Goal: Check status: Check status

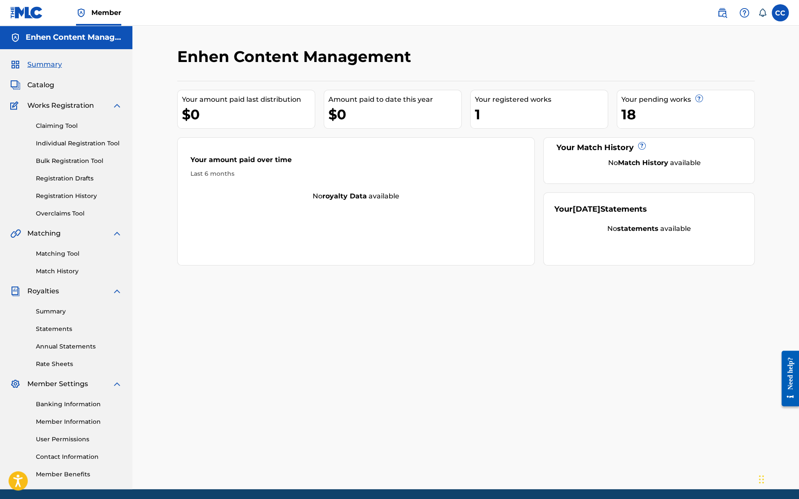
click at [47, 88] on span "Catalog" at bounding box center [40, 85] width 27 height 10
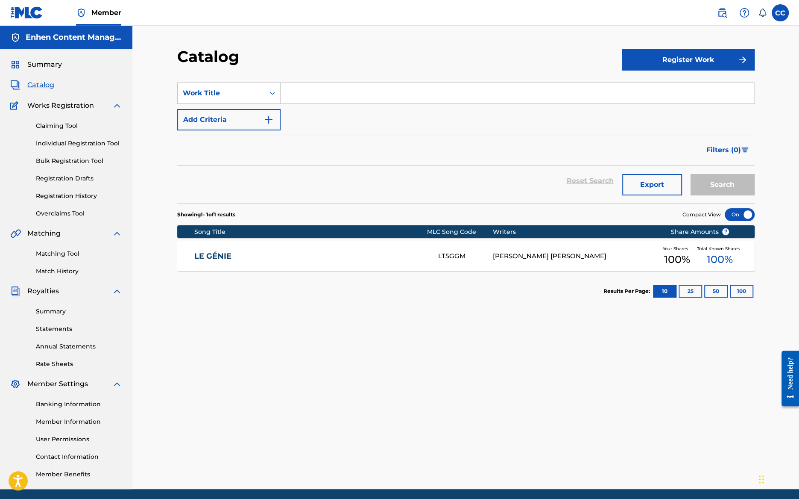
click at [65, 197] on link "Registration History" at bounding box center [79, 195] width 86 height 9
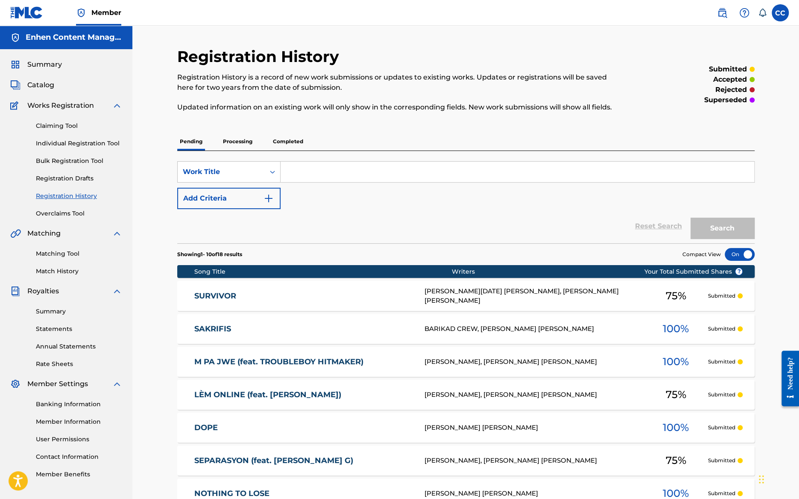
click at [240, 146] on p "Processing" at bounding box center [237, 141] width 35 height 18
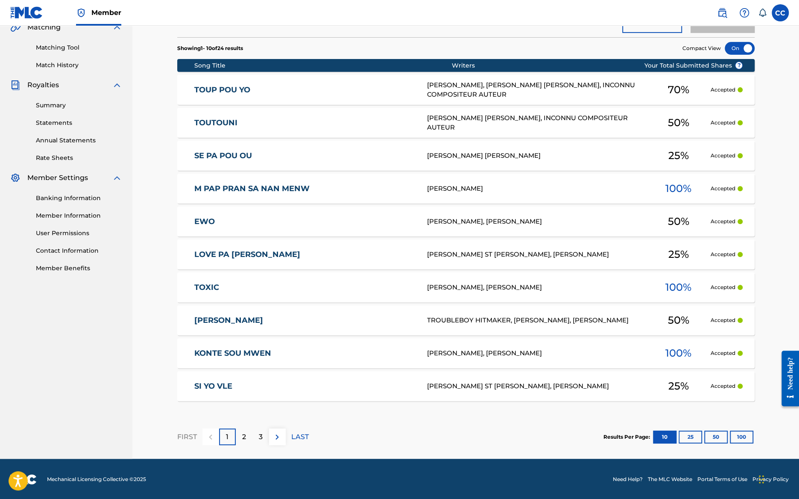
scroll to position [207, 0]
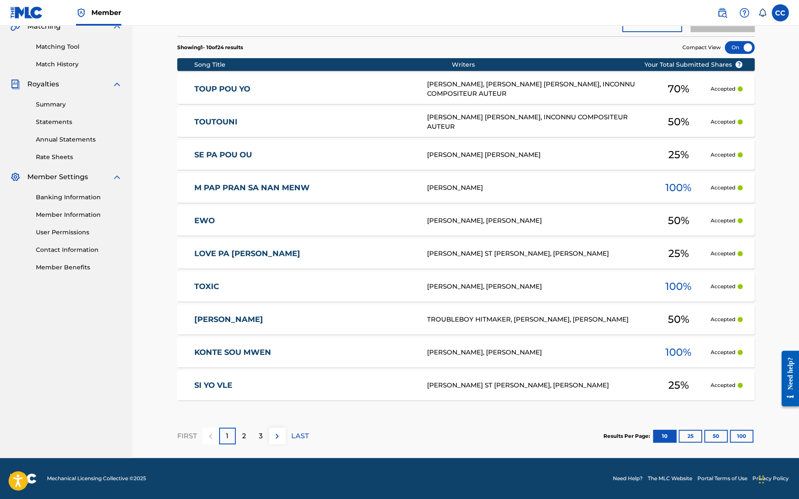
click at [743, 435] on button "100" at bounding box center [741, 435] width 23 height 13
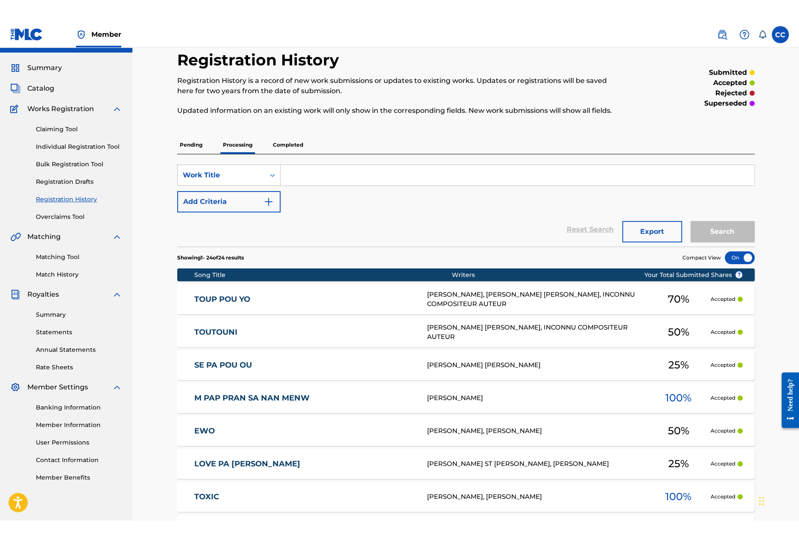
scroll to position [17, 0]
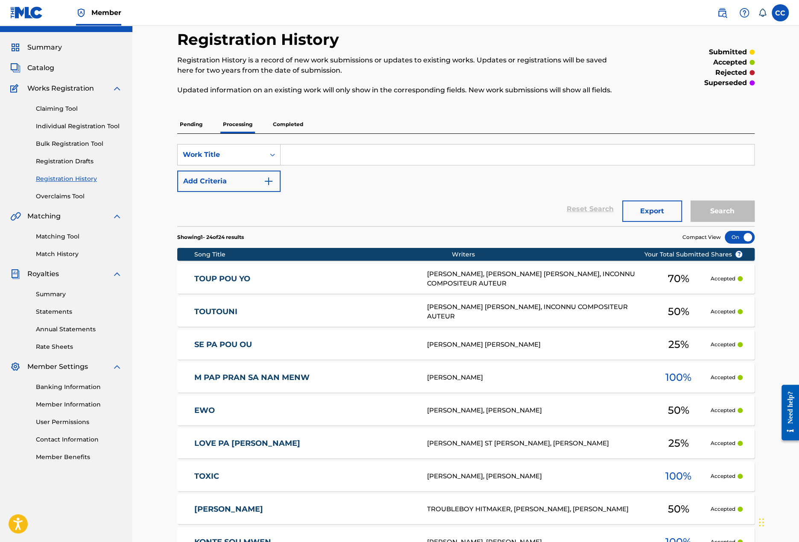
click at [41, 47] on span "Summary" at bounding box center [44, 47] width 35 height 10
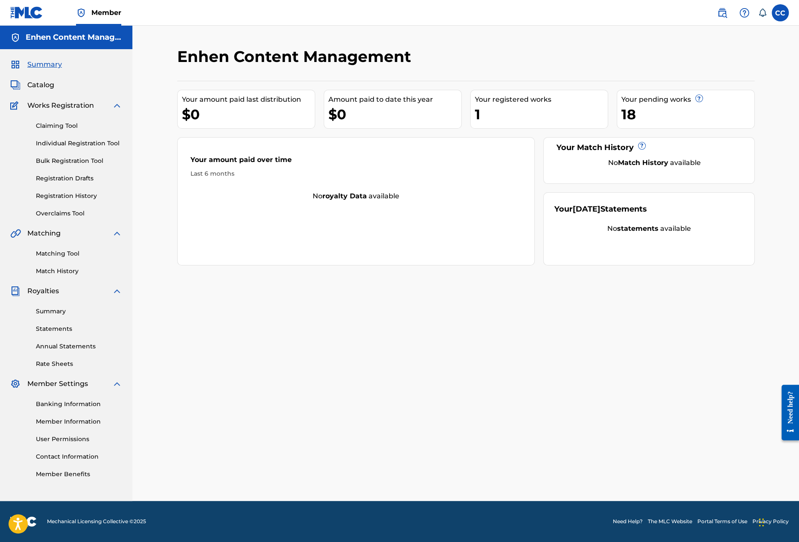
click at [41, 81] on span "Catalog" at bounding box center [40, 85] width 27 height 10
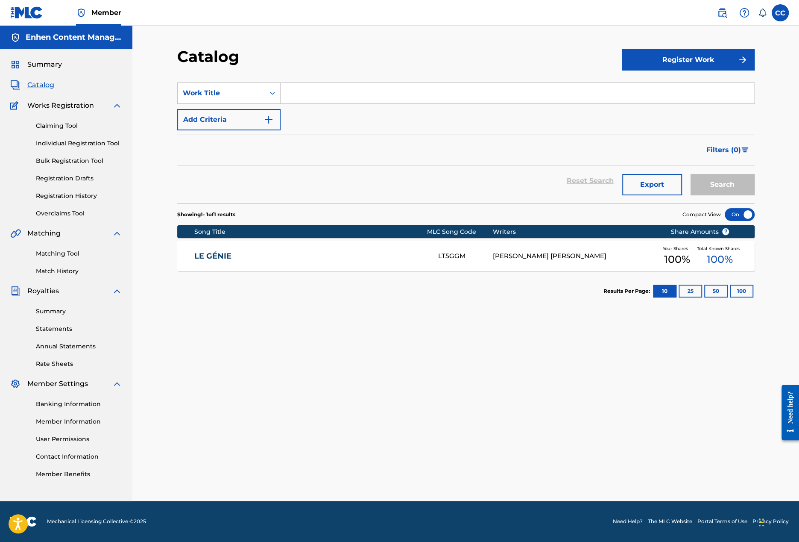
click at [84, 194] on link "Registration History" at bounding box center [79, 195] width 86 height 9
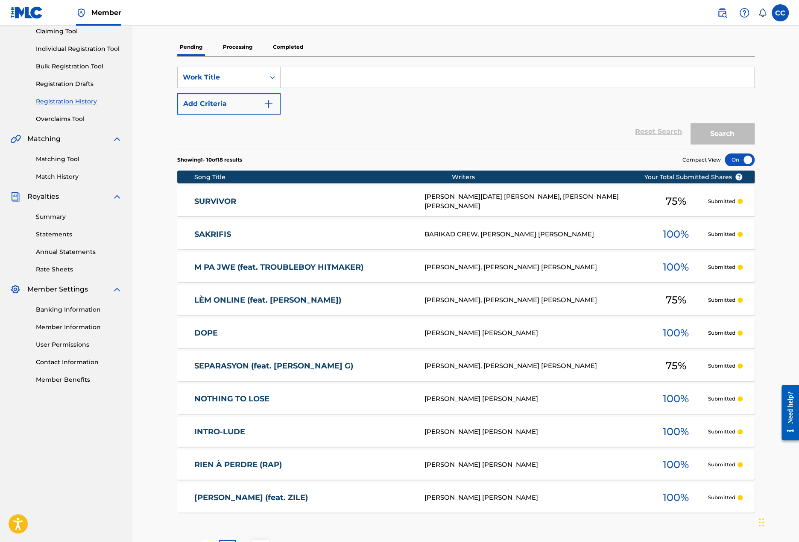
scroll to position [163, 0]
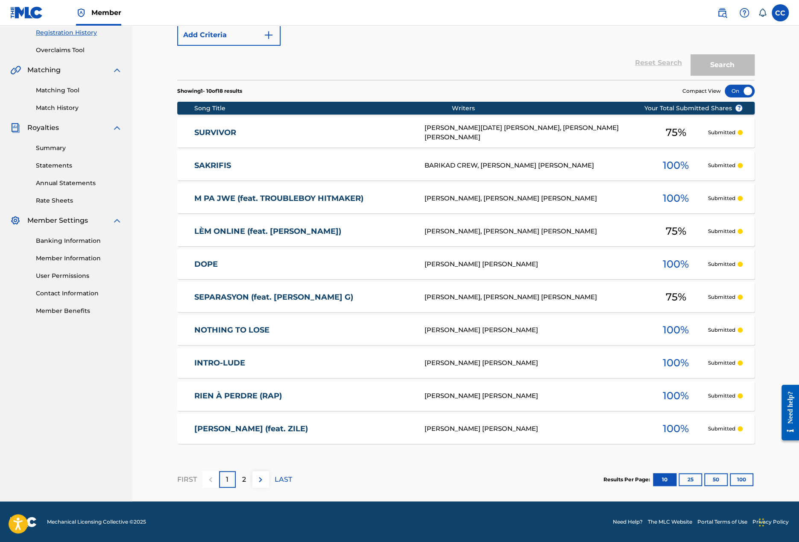
click at [742, 481] on button "100" at bounding box center [741, 479] width 23 height 13
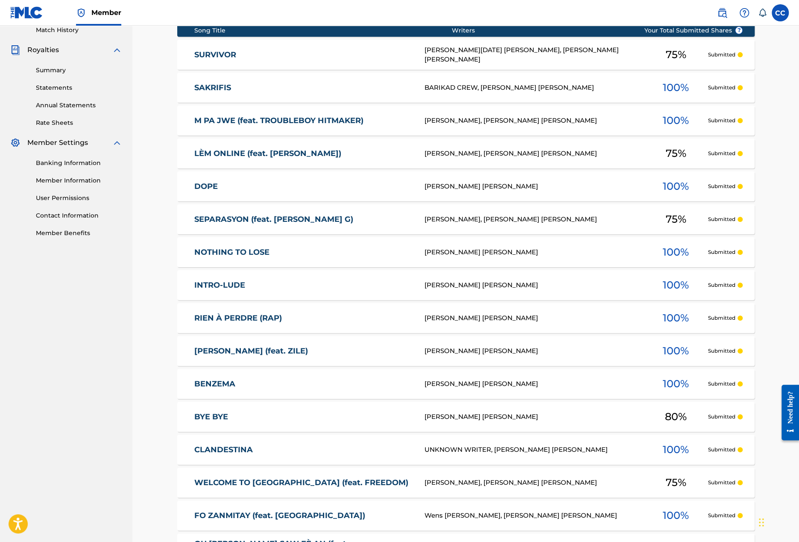
scroll to position [0, 0]
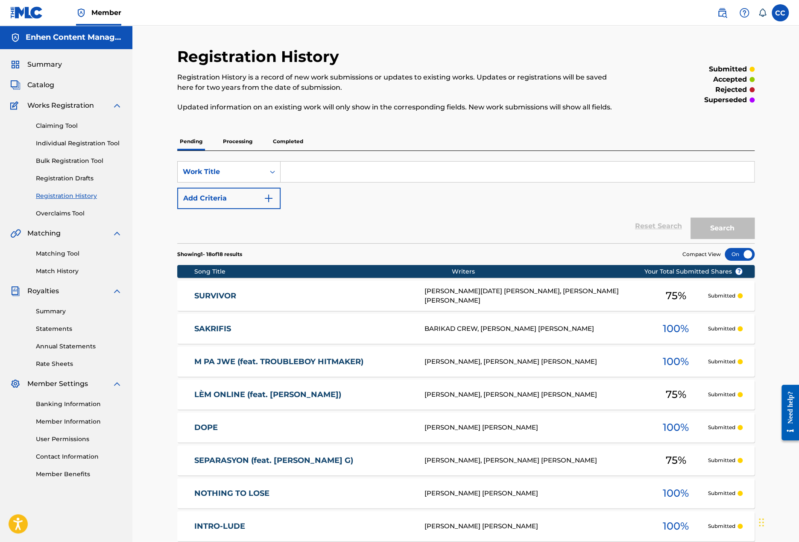
click at [286, 142] on p "Completed" at bounding box center [287, 141] width 35 height 18
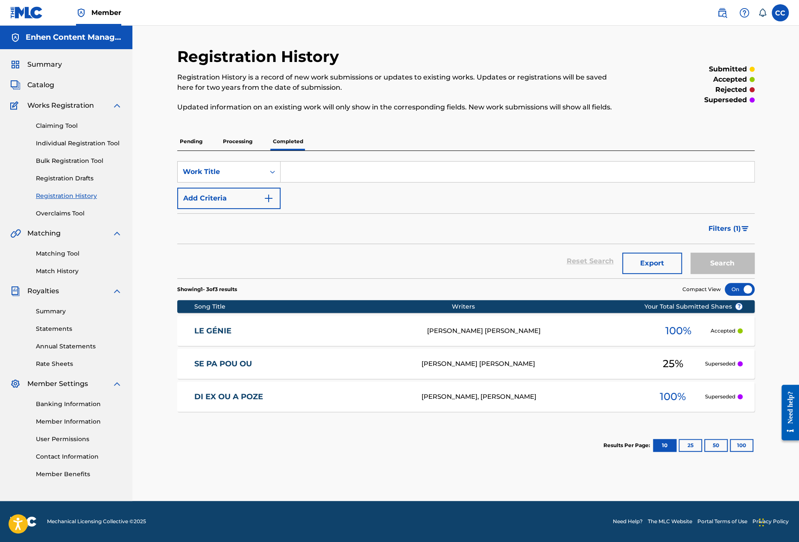
click at [259, 390] on div "DI EX OU A POZE DR23M6 [PERSON_NAME], [PERSON_NAME] 100 % Superseded" at bounding box center [466, 396] width 578 height 30
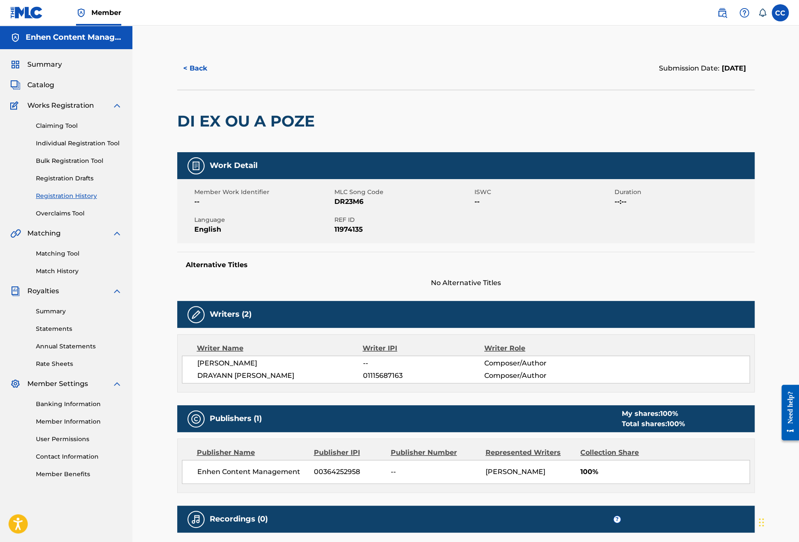
click at [191, 59] on button "< Back" at bounding box center [202, 68] width 51 height 21
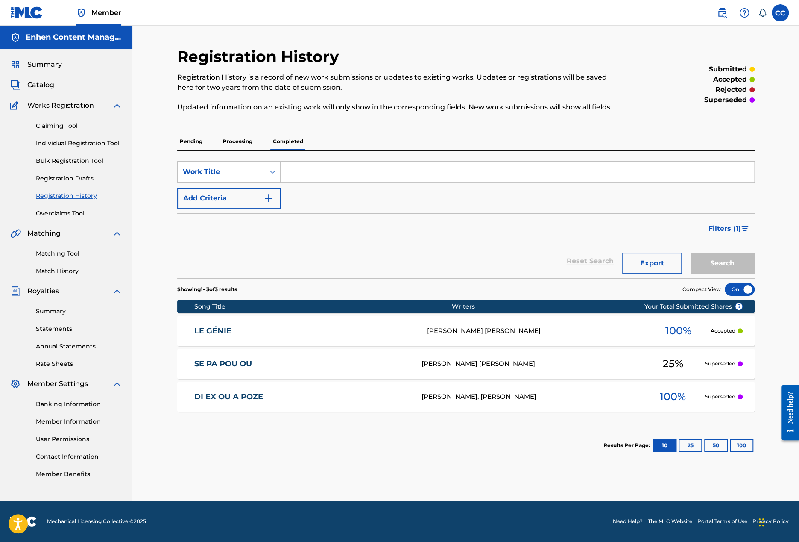
click at [230, 393] on link "DI EX OU A POZE" at bounding box center [302, 397] width 216 height 10
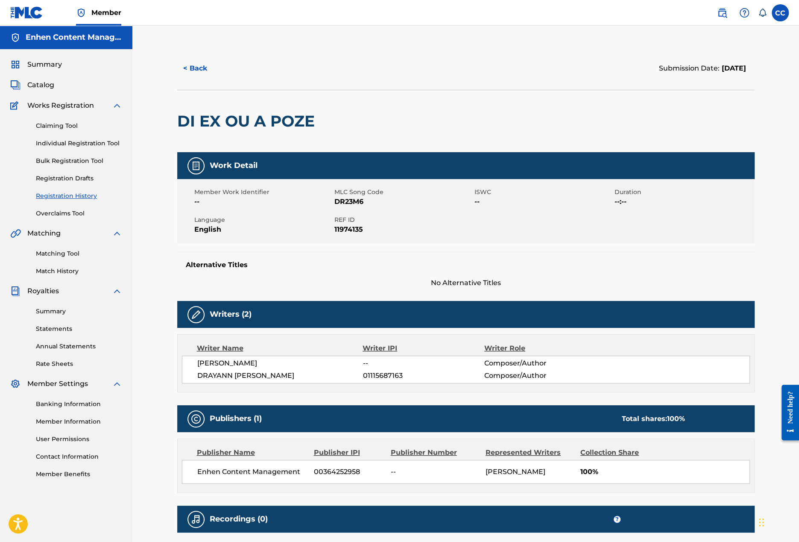
click at [763, 10] on icon at bounding box center [762, 13] width 9 height 9
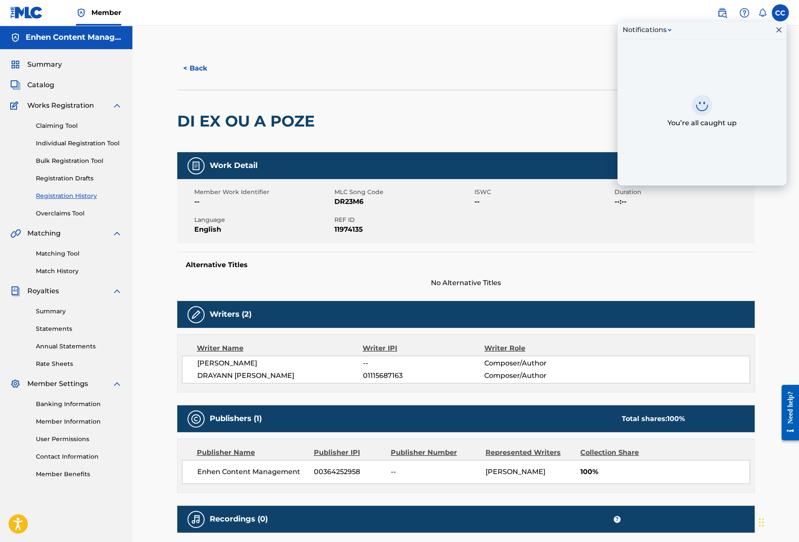
click at [516, 113] on div "DI EX OU A POZE" at bounding box center [466, 121] width 578 height 62
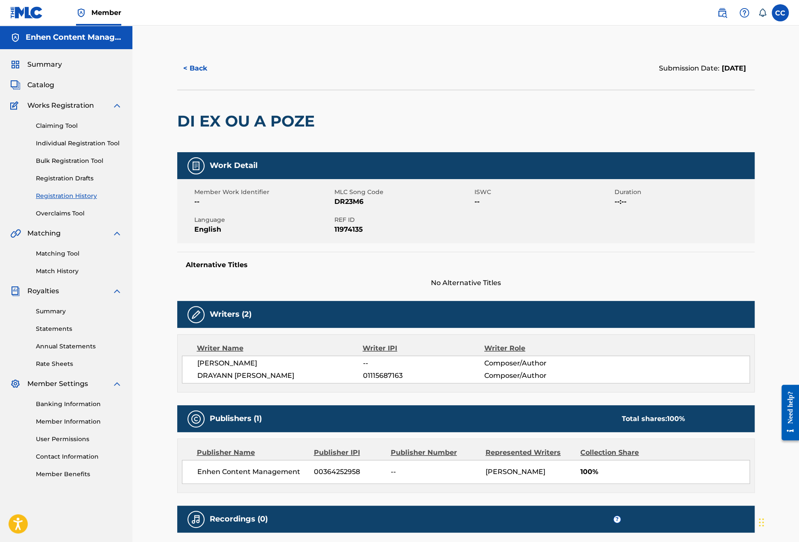
click at [198, 74] on button "< Back" at bounding box center [202, 68] width 51 height 21
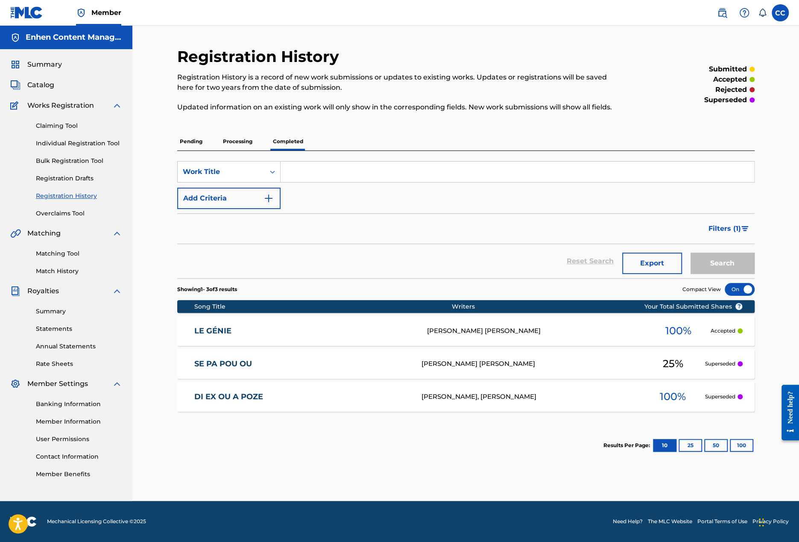
click at [739, 441] on button "100" at bounding box center [741, 445] width 23 height 13
click at [247, 129] on div "Registration History Registration History is a record of new work submissions o…" at bounding box center [466, 256] width 578 height 418
click at [246, 152] on div "SearchWithCriteria8d9e5cb2-5cfa-4cfd-bb0e-0b00a994757f Work Title Add Criteria …" at bounding box center [466, 214] width 578 height 127
click at [248, 141] on p "Processing" at bounding box center [237, 141] width 35 height 18
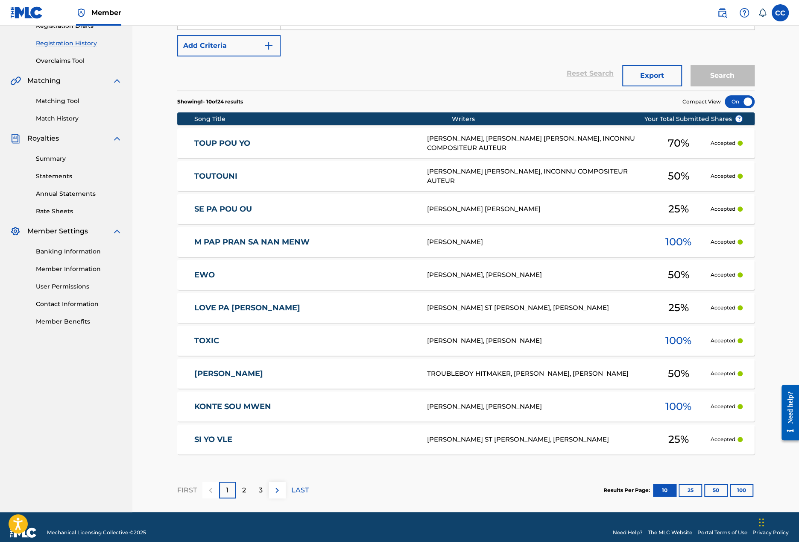
scroll to position [163, 0]
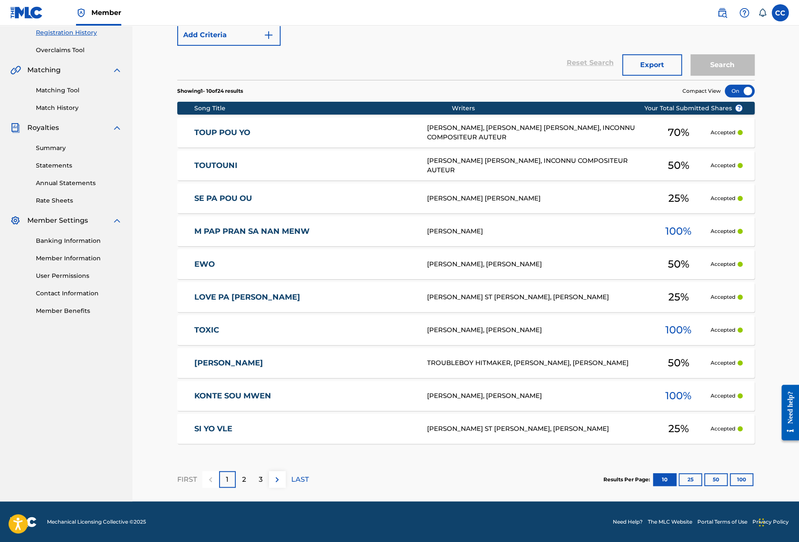
click at [737, 478] on button "100" at bounding box center [741, 479] width 23 height 13
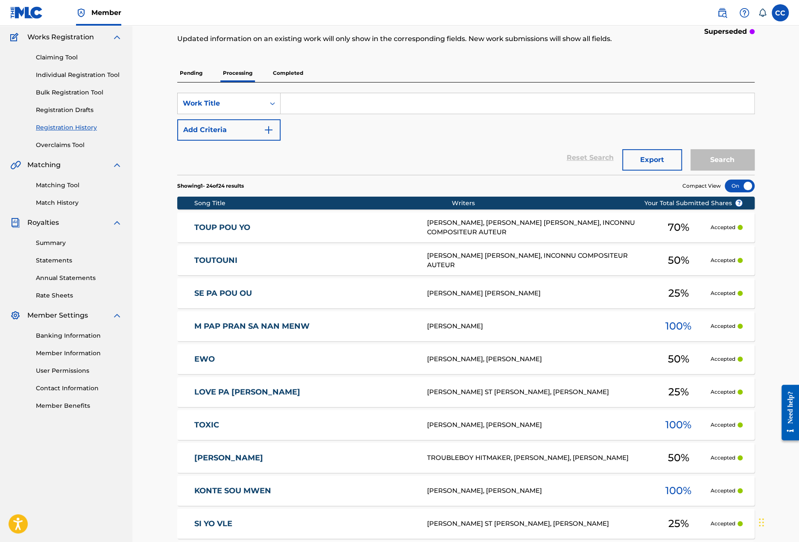
scroll to position [59, 0]
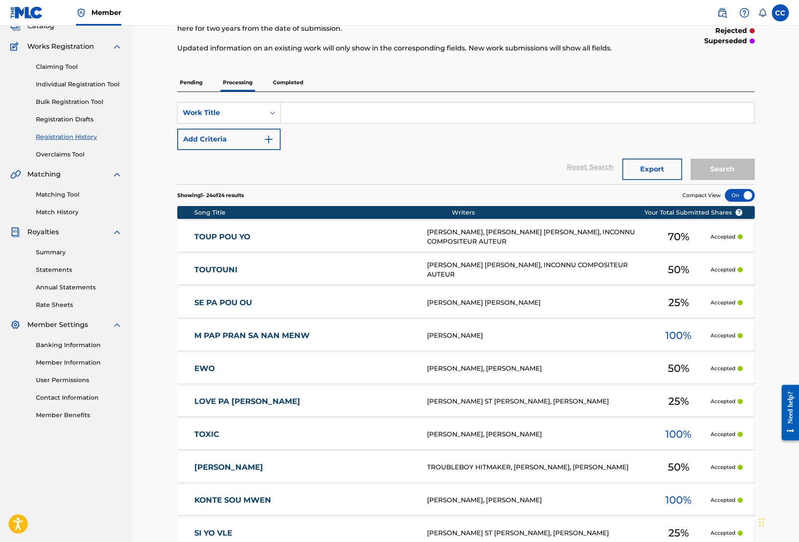
click at [192, 79] on p "Pending" at bounding box center [191, 82] width 28 height 18
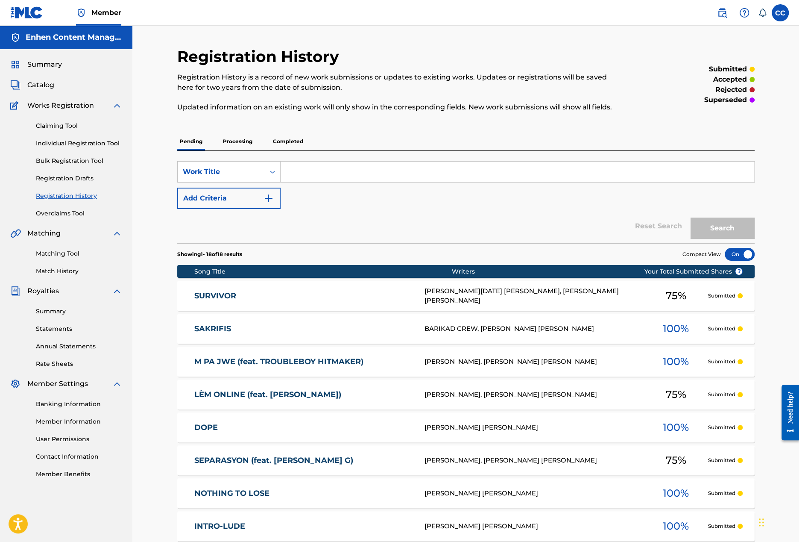
click at [245, 135] on p "Processing" at bounding box center [237, 141] width 35 height 18
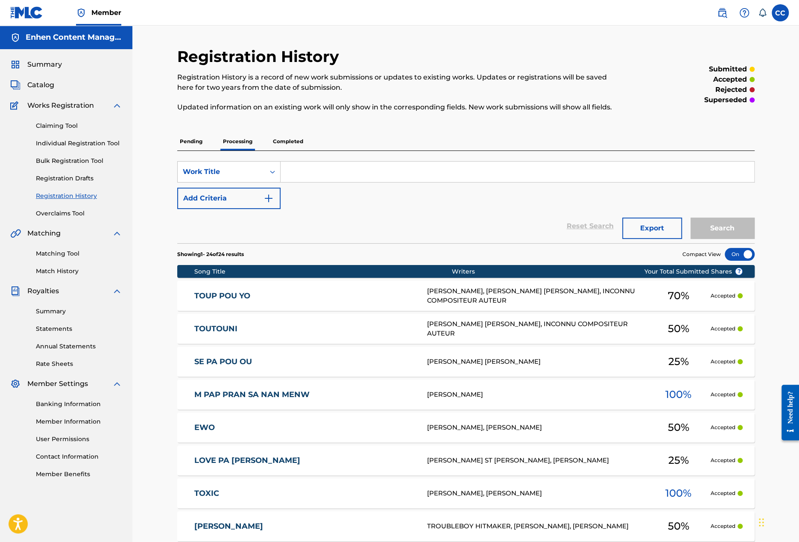
click at [273, 141] on p "Completed" at bounding box center [287, 141] width 35 height 18
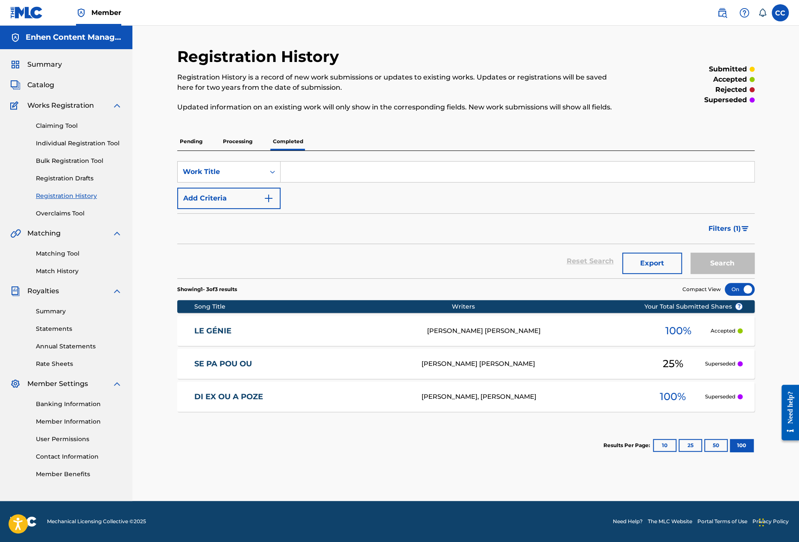
click at [396, 396] on link "DI EX OU A POZE" at bounding box center [302, 397] width 216 height 10
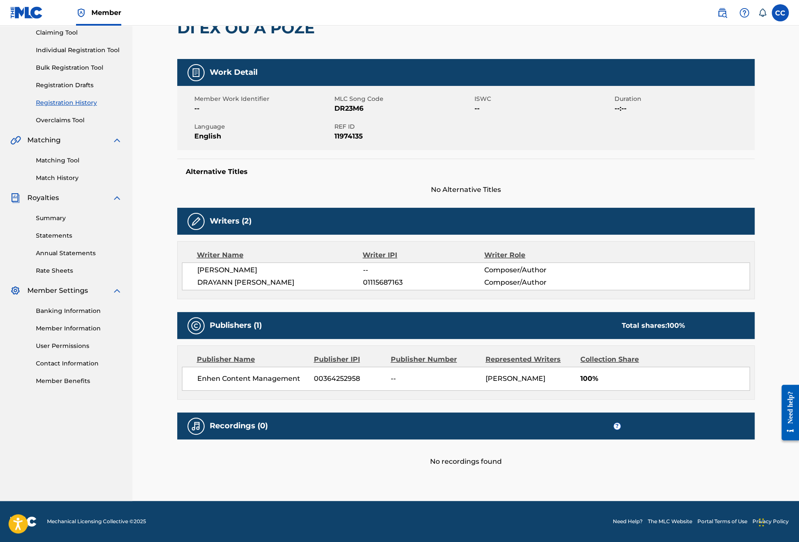
scroll to position [102, 0]
